Goal: Transaction & Acquisition: Download file/media

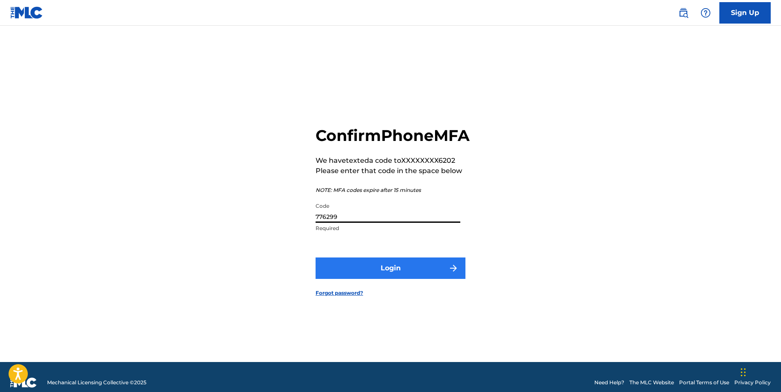
type input "776299"
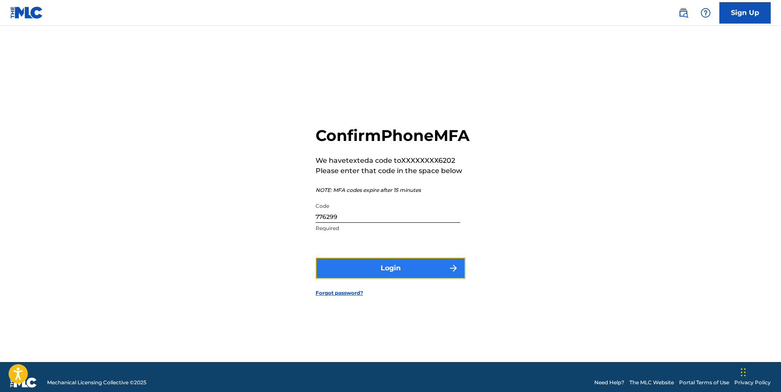
click at [420, 272] on button "Login" at bounding box center [391, 267] width 150 height 21
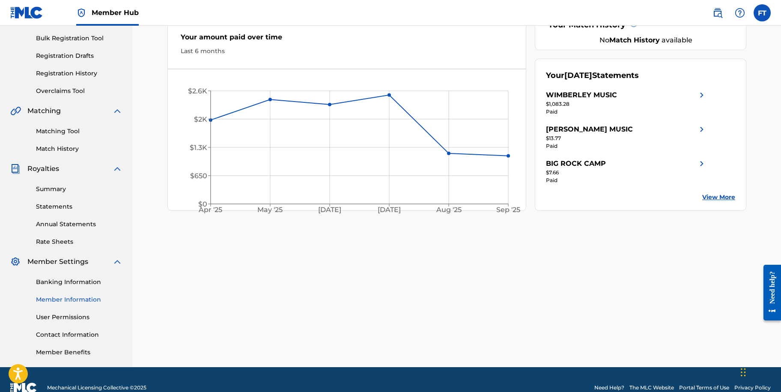
scroll to position [129, 0]
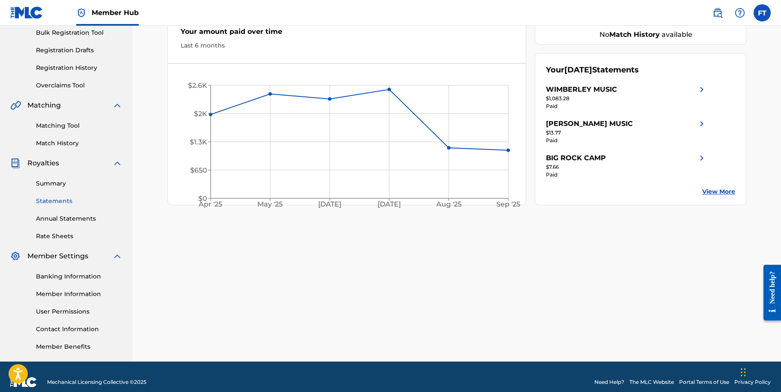
click at [59, 200] on link "Statements" at bounding box center [79, 201] width 87 height 9
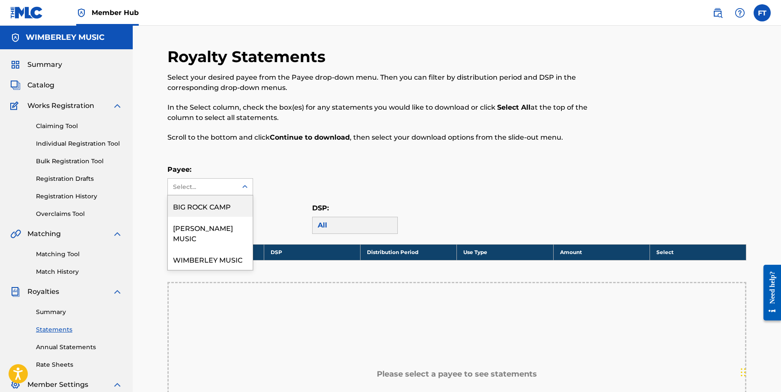
click at [245, 184] on icon at bounding box center [245, 187] width 9 height 9
click at [226, 249] on div "WIMBERLEY MUSIC" at bounding box center [210, 258] width 85 height 21
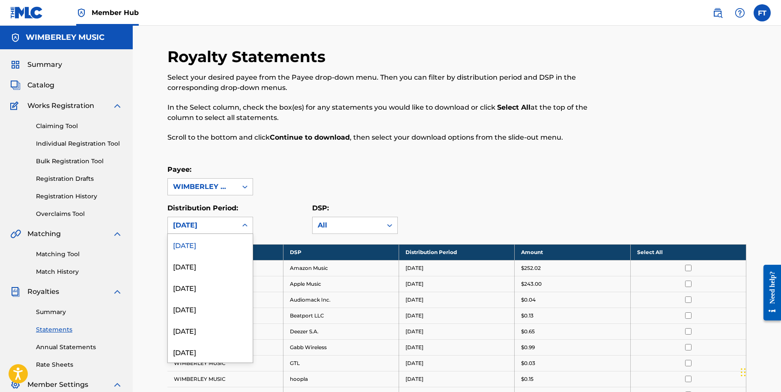
click at [245, 223] on icon at bounding box center [245, 225] width 9 height 9
click at [221, 284] on div "[DATE]" at bounding box center [210, 287] width 85 height 21
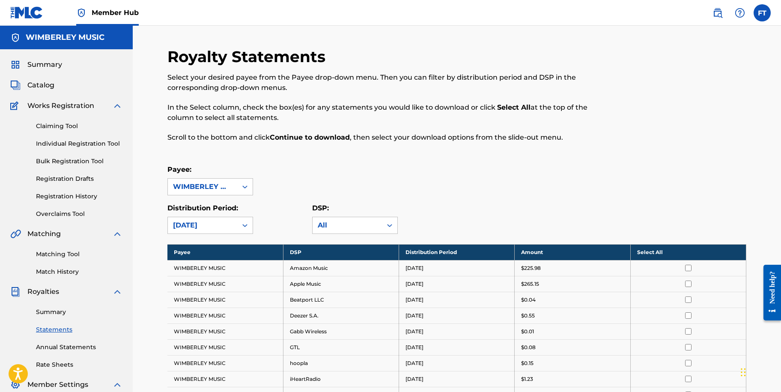
click at [652, 252] on th "Select All" at bounding box center [689, 252] width 116 height 16
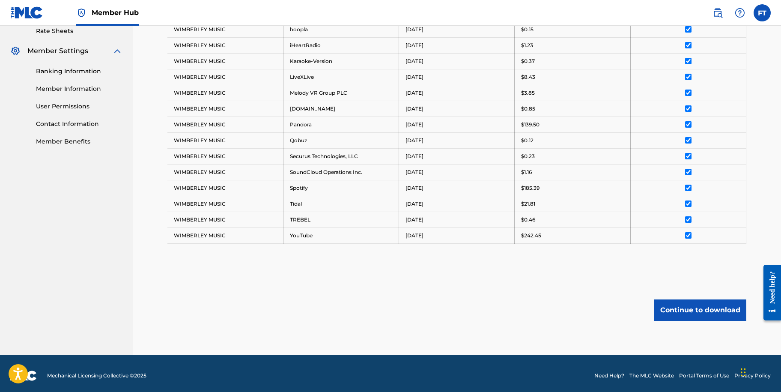
scroll to position [338, 0]
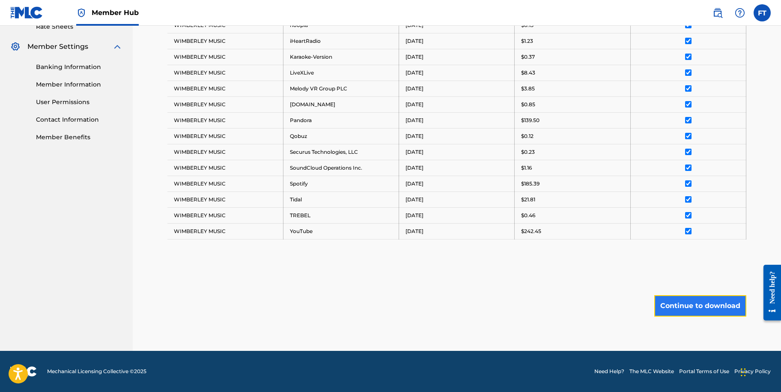
click at [693, 313] on button "Continue to download" at bounding box center [701, 305] width 92 height 21
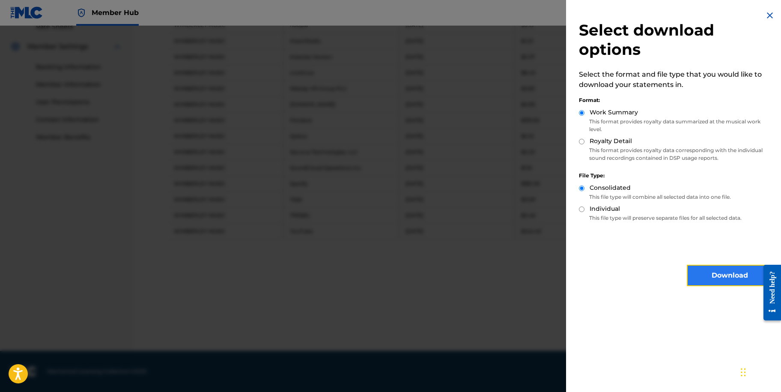
click at [740, 274] on button "Download" at bounding box center [730, 275] width 86 height 21
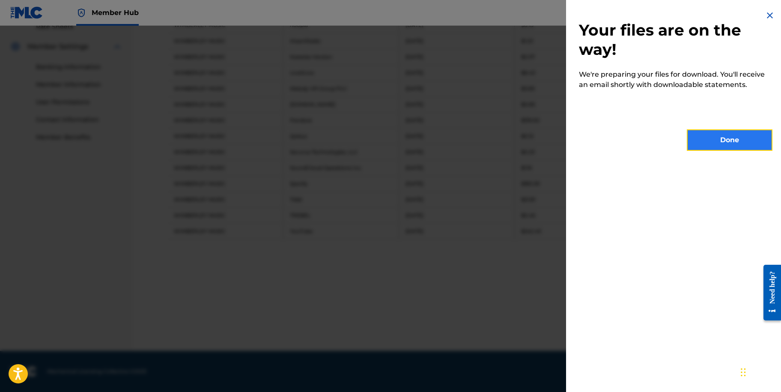
click at [719, 138] on button "Done" at bounding box center [730, 139] width 86 height 21
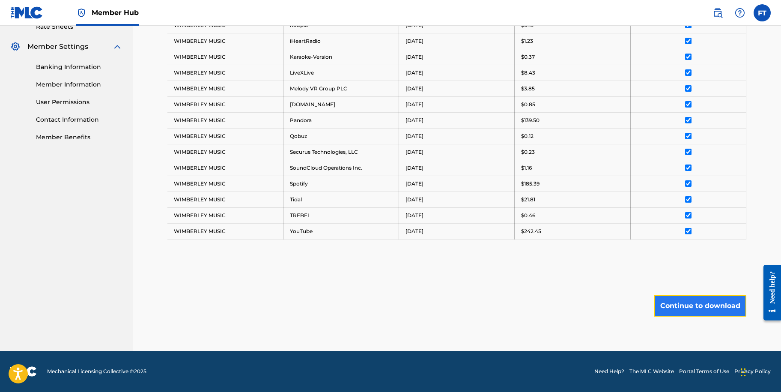
click at [697, 306] on button "Continue to download" at bounding box center [701, 305] width 92 height 21
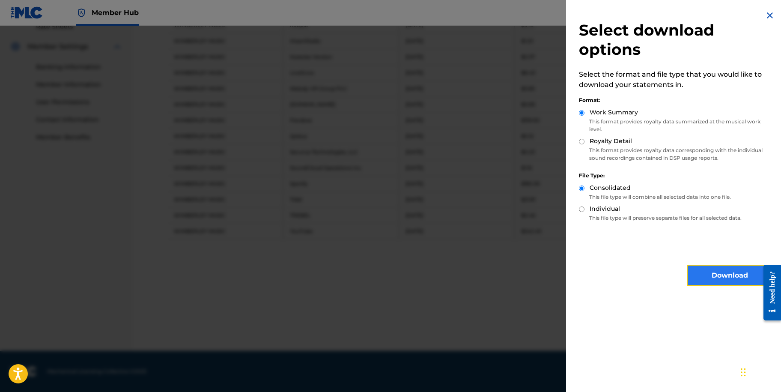
click at [706, 271] on button "Download" at bounding box center [730, 275] width 86 height 21
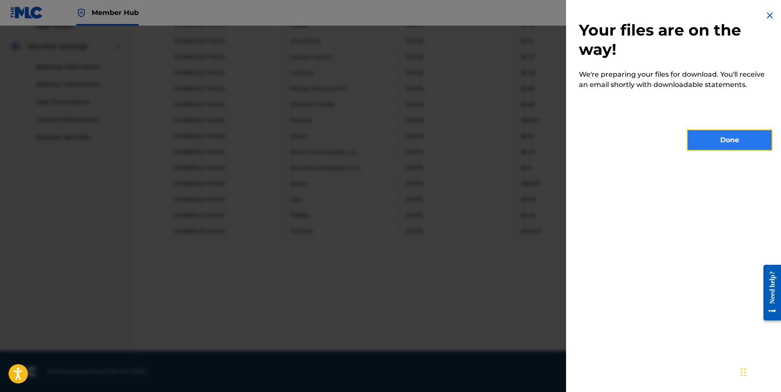
click at [704, 148] on button "Done" at bounding box center [730, 139] width 86 height 21
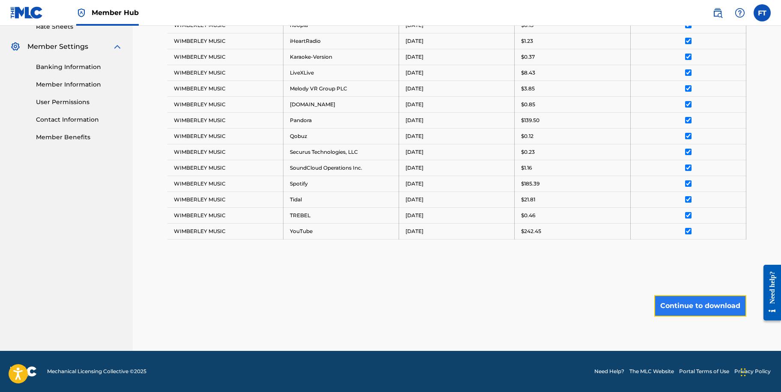
click at [687, 313] on button "Continue to download" at bounding box center [701, 305] width 92 height 21
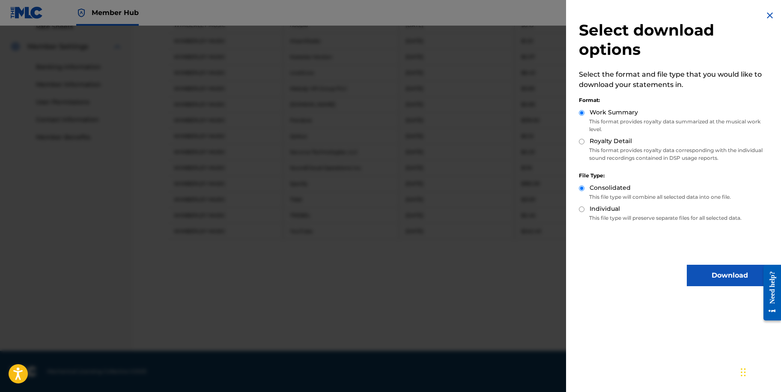
click at [581, 139] on input "Royalty Detail" at bounding box center [582, 142] width 6 height 6
radio input "true"
click at [706, 275] on button "Download" at bounding box center [730, 275] width 86 height 21
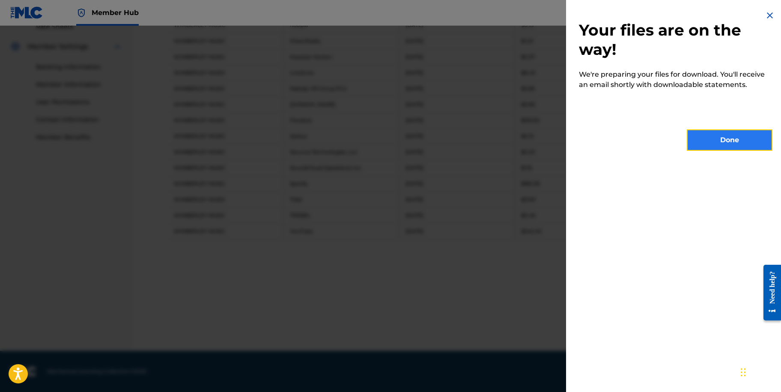
click at [712, 142] on button "Done" at bounding box center [730, 139] width 86 height 21
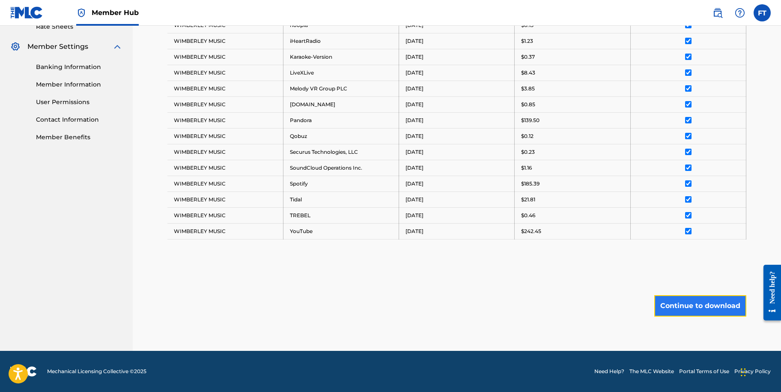
click at [709, 311] on button "Continue to download" at bounding box center [701, 305] width 92 height 21
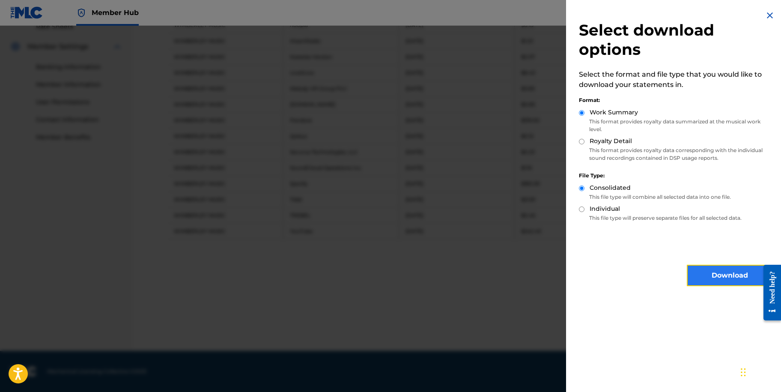
click at [716, 278] on button "Download" at bounding box center [730, 275] width 86 height 21
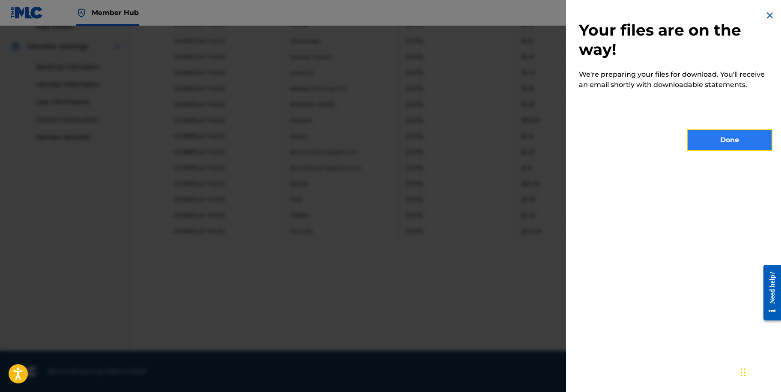
click at [709, 139] on button "Done" at bounding box center [730, 139] width 86 height 21
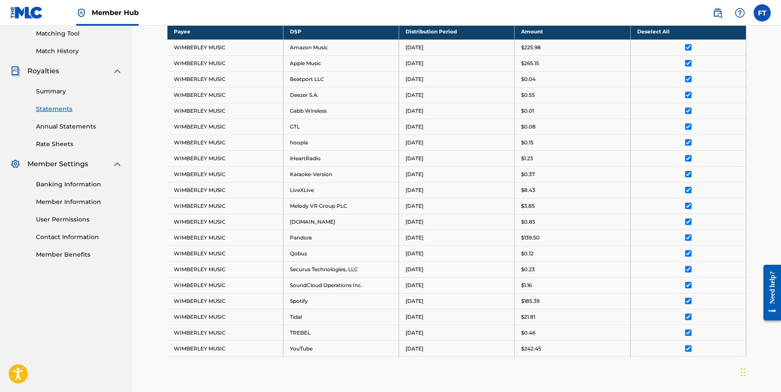
scroll to position [124, 0]
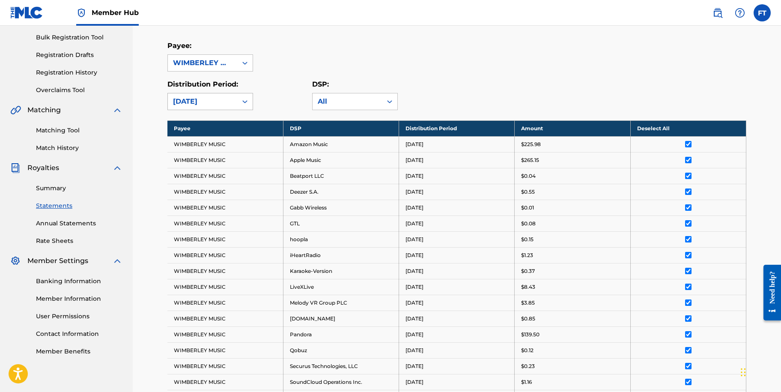
click at [245, 103] on icon at bounding box center [245, 101] width 9 height 9
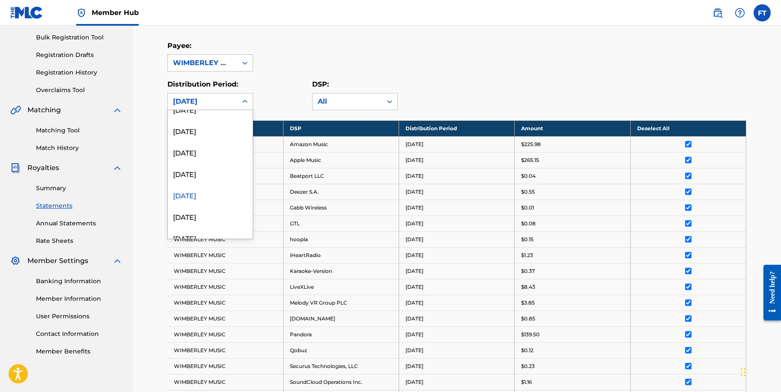
scroll to position [129, 0]
click at [215, 147] on div "[DATE]" at bounding box center [210, 142] width 85 height 21
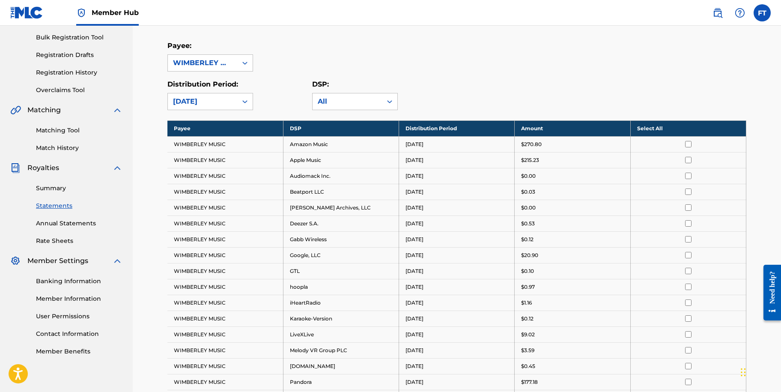
click at [655, 126] on th "Select All" at bounding box center [689, 128] width 116 height 16
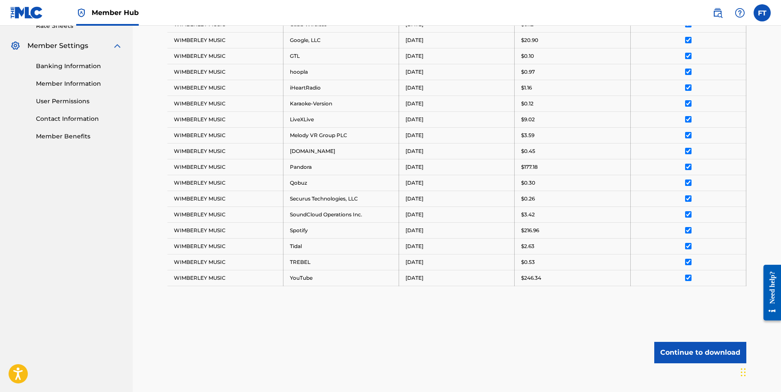
scroll to position [386, 0]
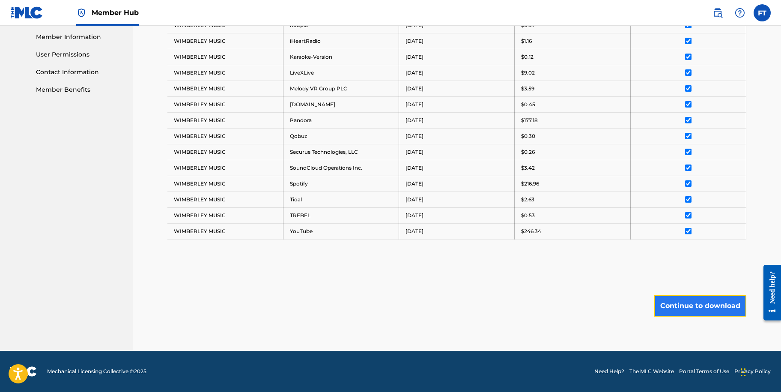
click at [699, 308] on button "Continue to download" at bounding box center [701, 305] width 92 height 21
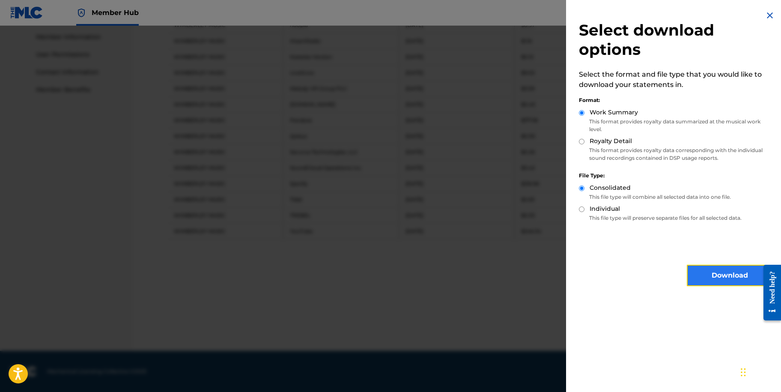
click at [724, 281] on button "Download" at bounding box center [730, 275] width 86 height 21
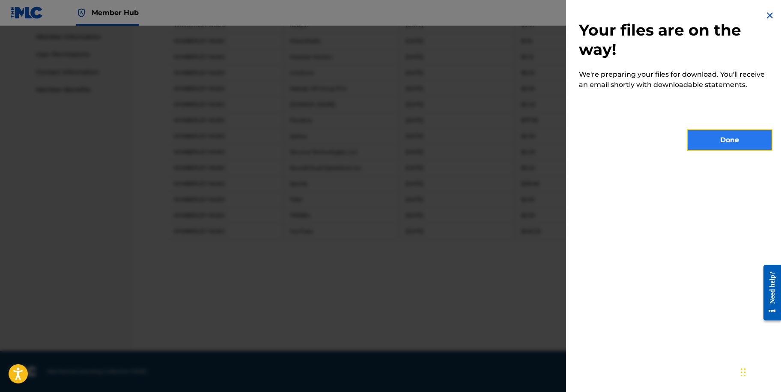
click at [704, 137] on button "Done" at bounding box center [730, 139] width 86 height 21
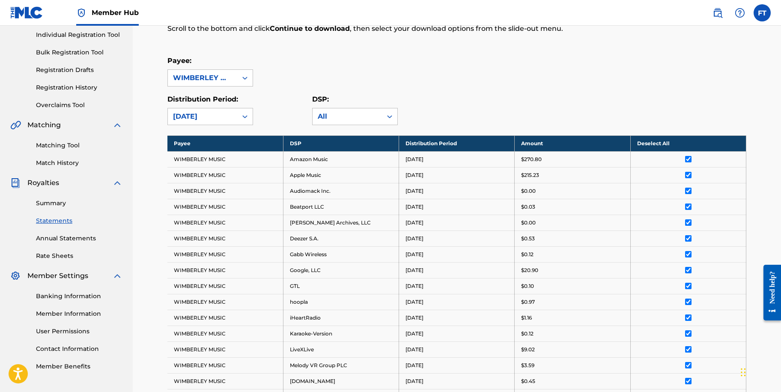
scroll to position [43, 0]
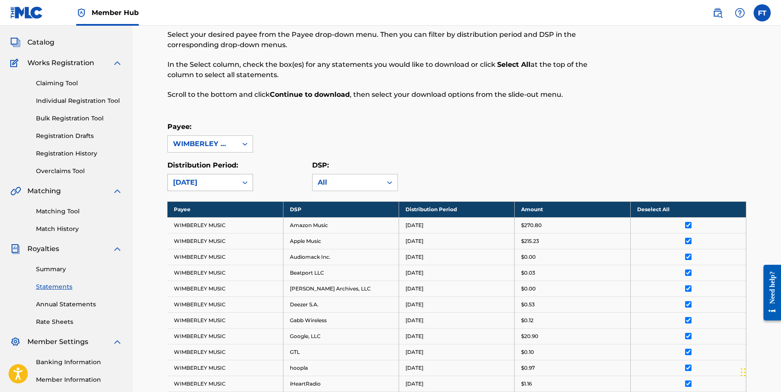
click at [241, 184] on icon at bounding box center [245, 182] width 9 height 9
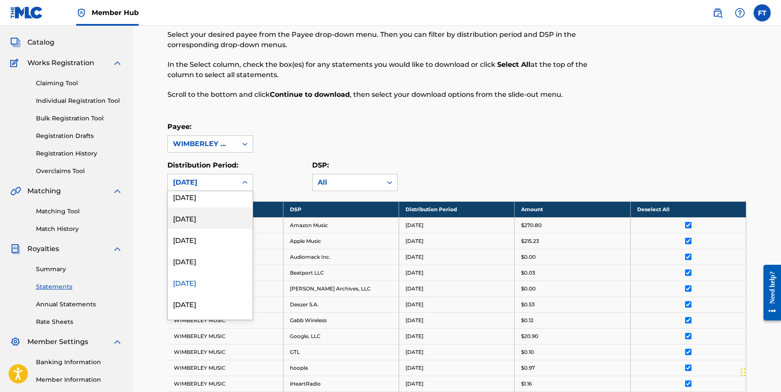
scroll to position [86, 0]
click at [208, 251] on div "[DATE]" at bounding box center [210, 244] width 85 height 21
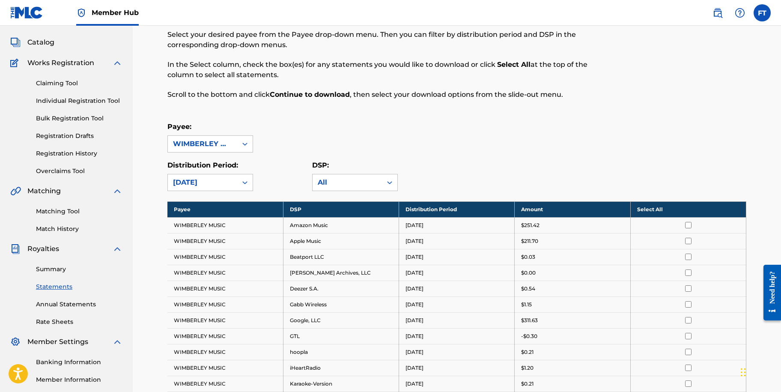
click at [665, 210] on th "Select All" at bounding box center [689, 209] width 116 height 16
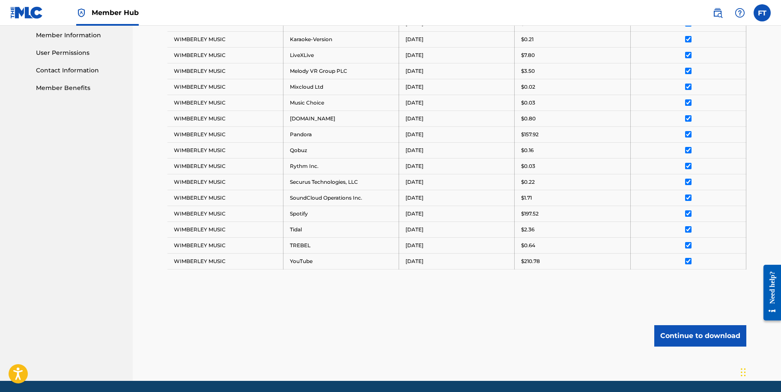
scroll to position [417, 0]
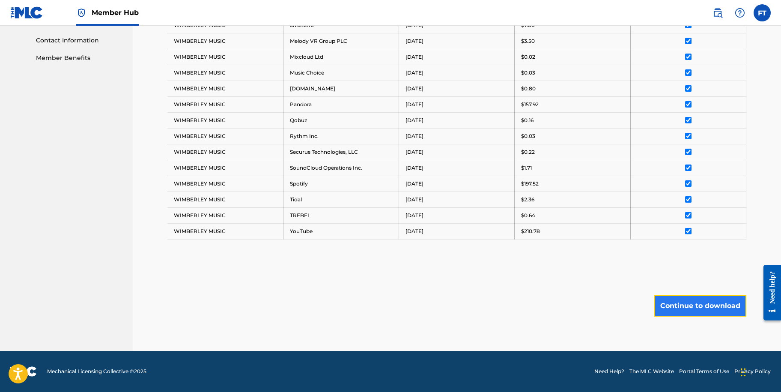
click at [690, 305] on button "Continue to download" at bounding box center [701, 305] width 92 height 21
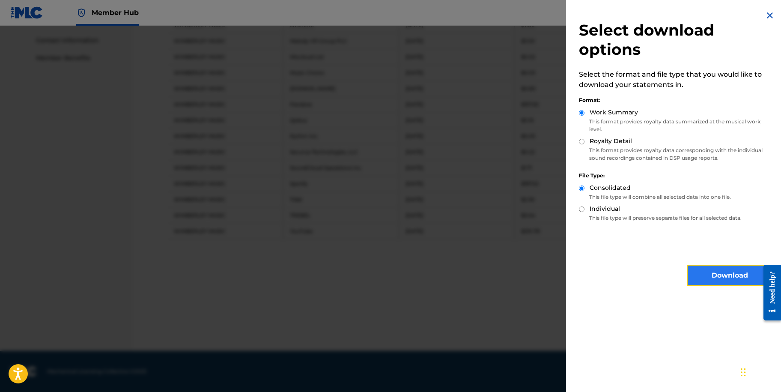
click at [697, 275] on button "Download" at bounding box center [730, 275] width 86 height 21
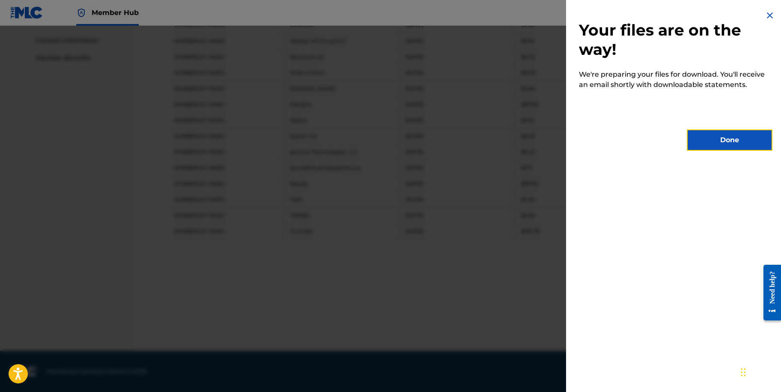
drag, startPoint x: 742, startPoint y: 144, endPoint x: 754, endPoint y: 144, distance: 12.0
click at [741, 142] on button "Done" at bounding box center [730, 139] width 86 height 21
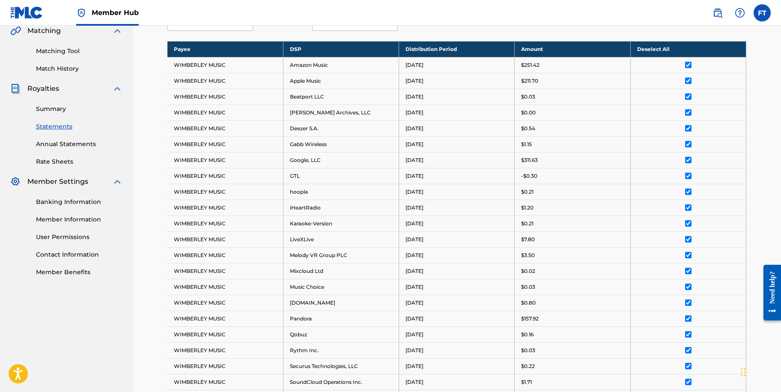
scroll to position [32, 0]
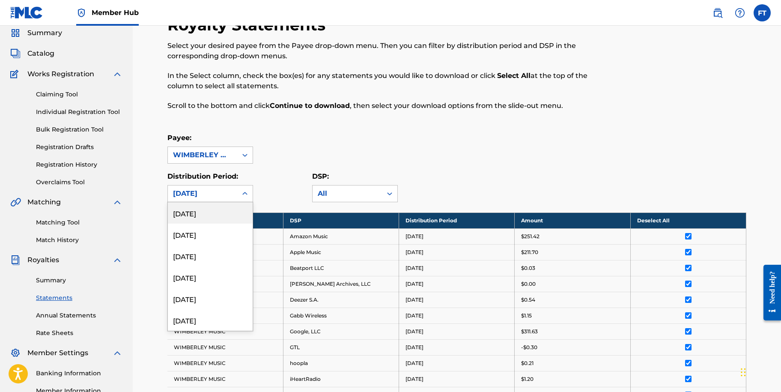
click at [233, 195] on div "[DATE]" at bounding box center [202, 194] width 69 height 16
click at [213, 316] on div "[DATE]" at bounding box center [210, 319] width 85 height 21
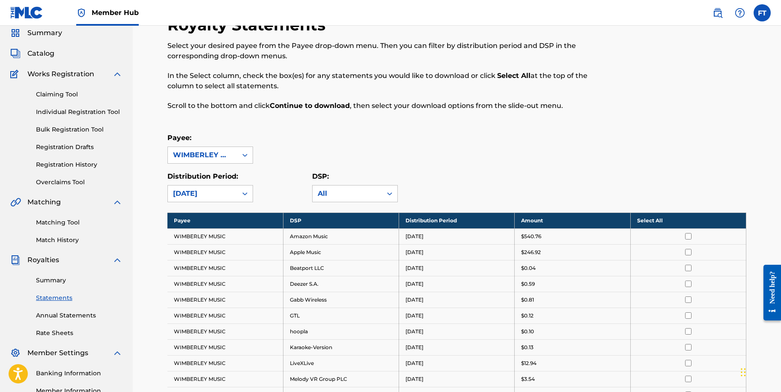
click at [663, 216] on th "Select All" at bounding box center [689, 220] width 116 height 16
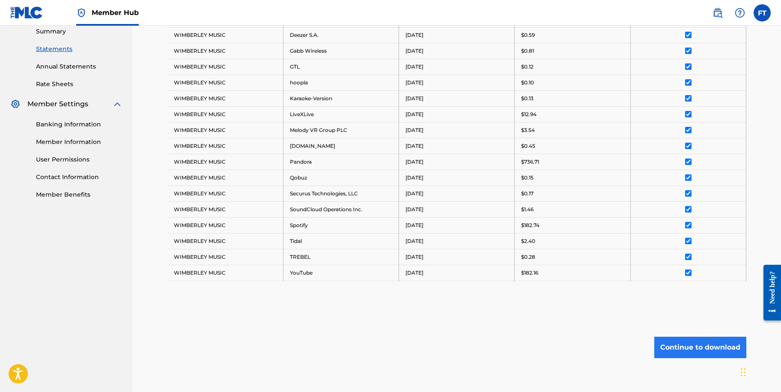
scroll to position [322, 0]
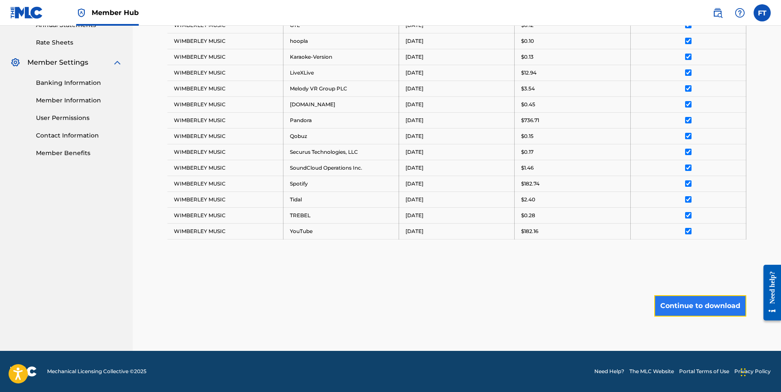
click at [692, 307] on button "Continue to download" at bounding box center [701, 305] width 92 height 21
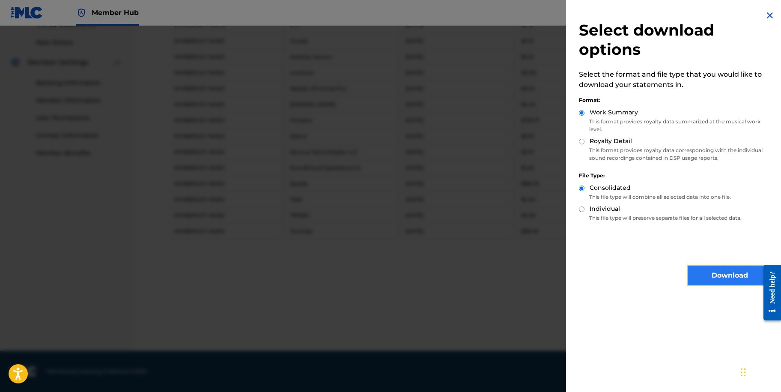
click at [709, 271] on button "Download" at bounding box center [730, 275] width 86 height 21
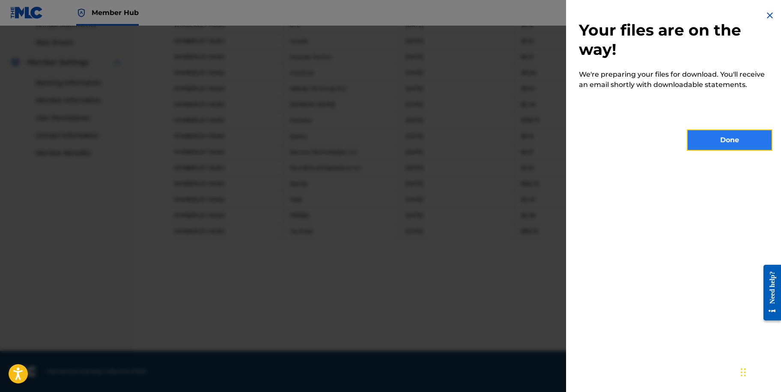
click at [715, 147] on button "Done" at bounding box center [730, 139] width 86 height 21
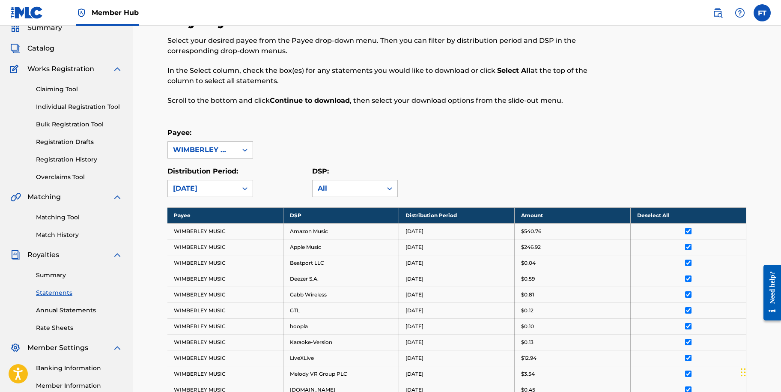
scroll to position [0, 0]
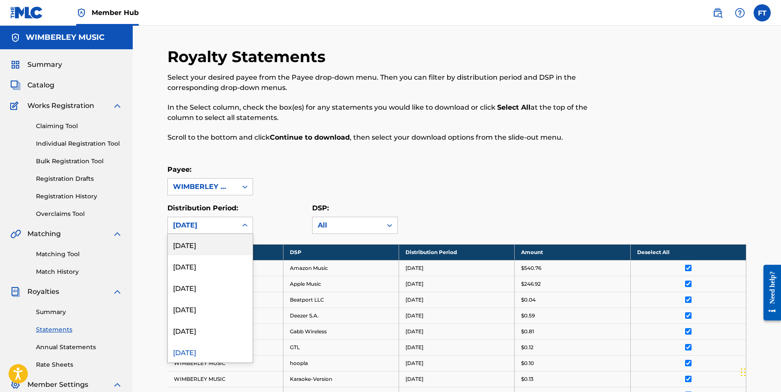
click at [233, 220] on div "[DATE]" at bounding box center [202, 225] width 69 height 16
click at [206, 332] on div "[DATE]" at bounding box center [210, 330] width 85 height 21
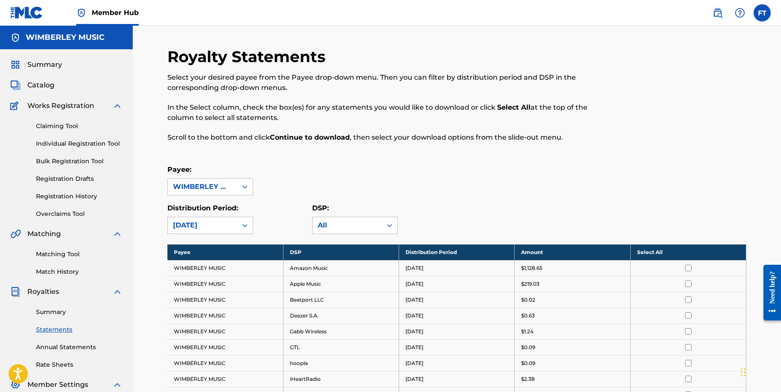
click at [652, 255] on th "Select All" at bounding box center [689, 252] width 116 height 16
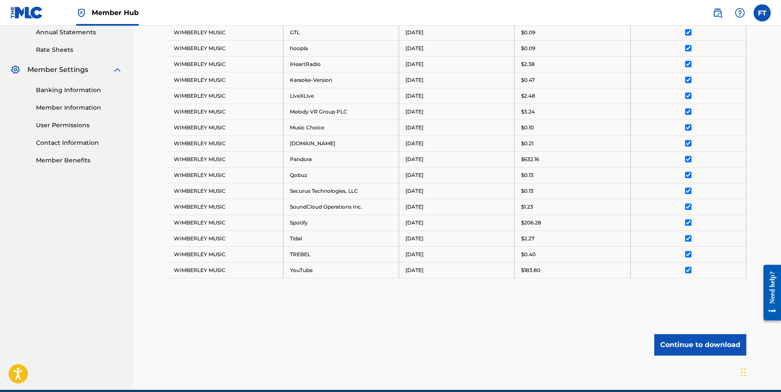
scroll to position [354, 0]
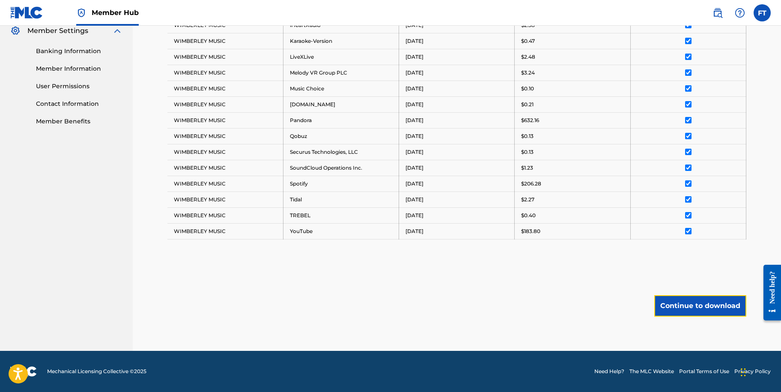
click at [694, 308] on button "Continue to download" at bounding box center [701, 305] width 92 height 21
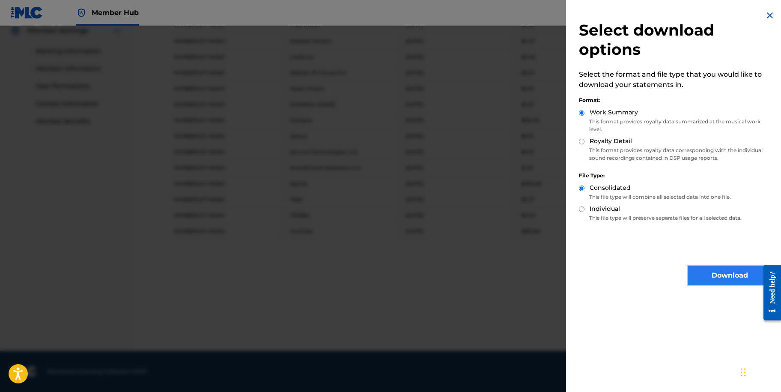
click at [715, 279] on button "Download" at bounding box center [730, 275] width 86 height 21
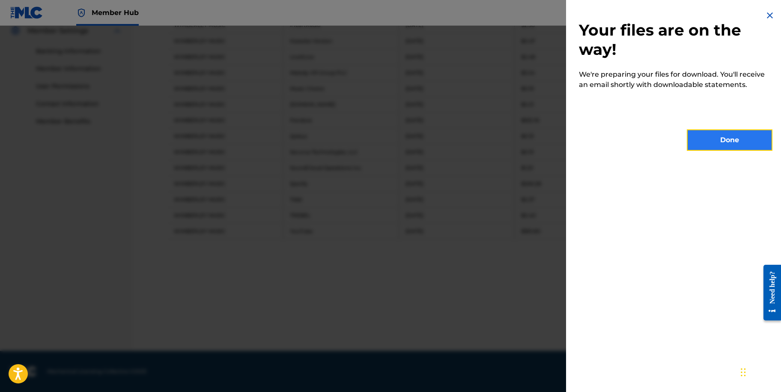
click at [692, 143] on button "Done" at bounding box center [730, 139] width 86 height 21
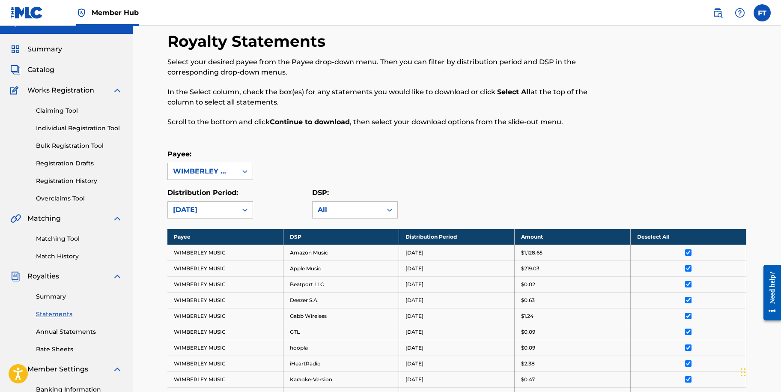
scroll to position [11, 0]
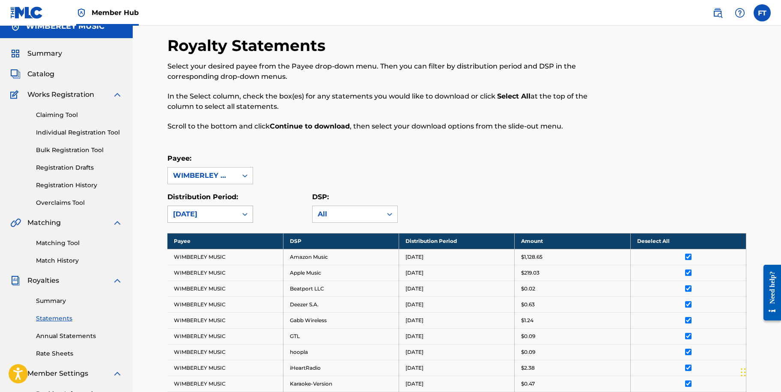
click at [243, 215] on icon at bounding box center [245, 214] width 9 height 9
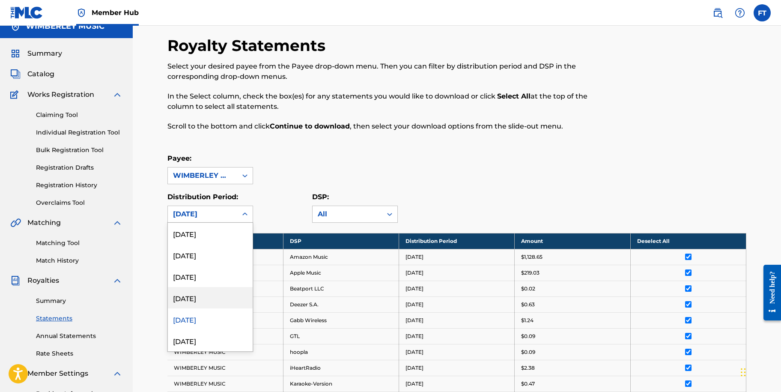
click at [200, 301] on div "[DATE]" at bounding box center [210, 297] width 85 height 21
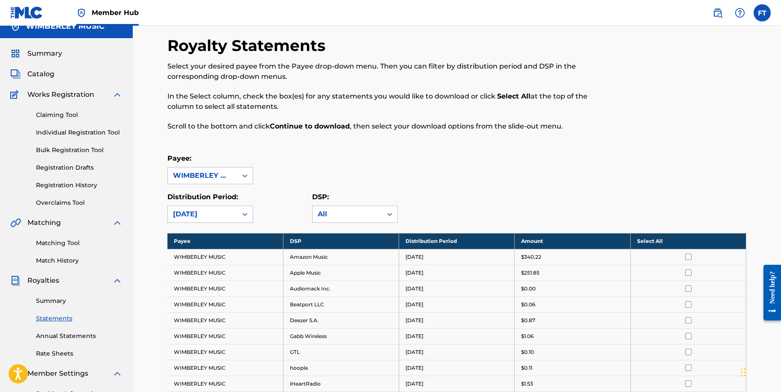
click at [649, 238] on th "Select All" at bounding box center [689, 241] width 116 height 16
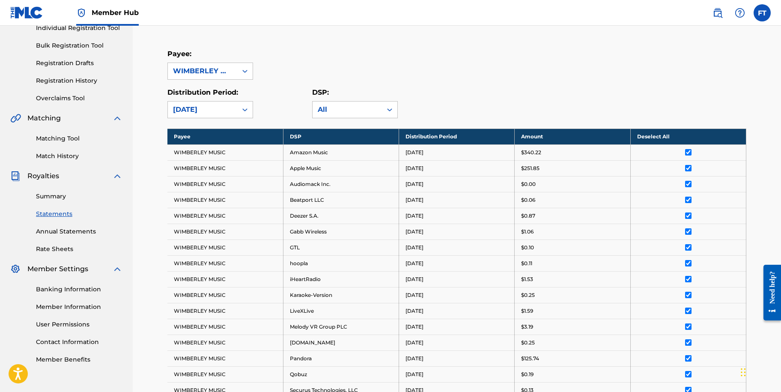
scroll to position [311, 0]
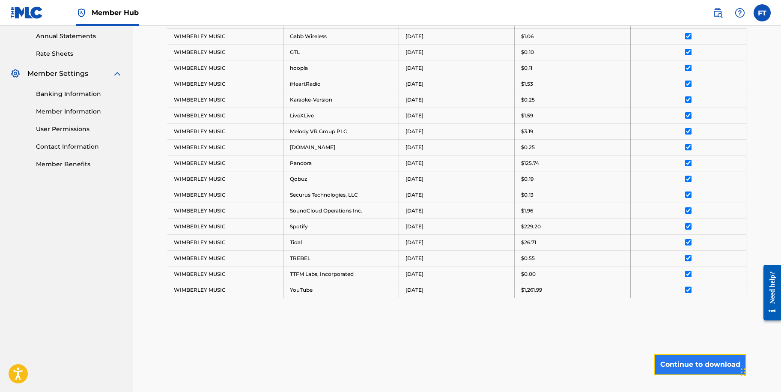
click at [686, 368] on button "Continue to download" at bounding box center [701, 364] width 92 height 21
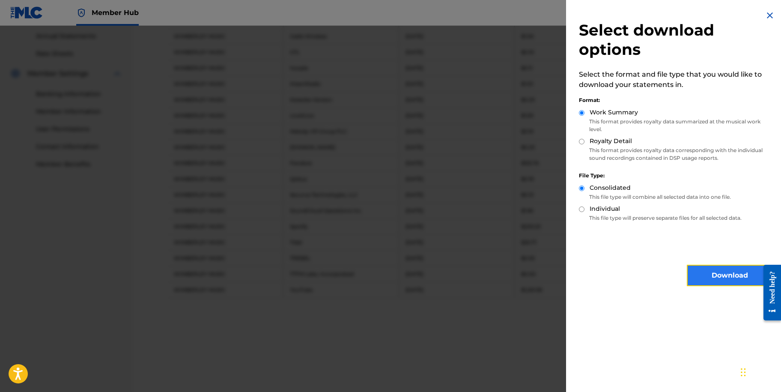
click at [707, 279] on button "Download" at bounding box center [730, 275] width 86 height 21
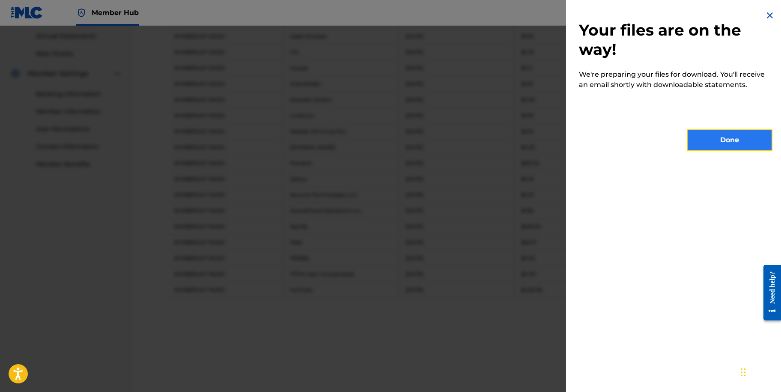
click at [726, 146] on button "Done" at bounding box center [730, 139] width 86 height 21
